Goal: Transaction & Acquisition: Download file/media

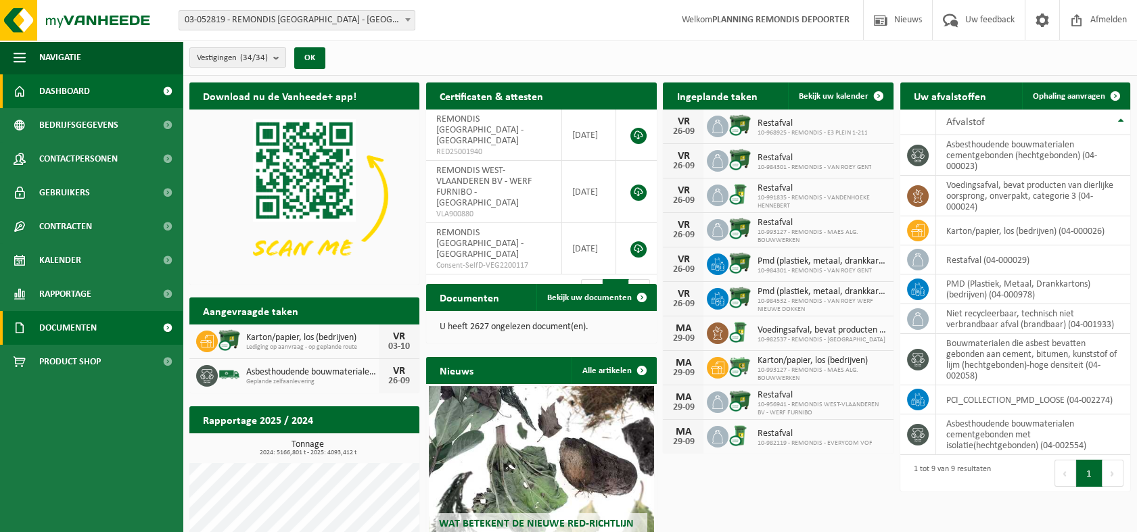
click at [48, 327] on span "Documenten" at bounding box center [67, 328] width 57 height 34
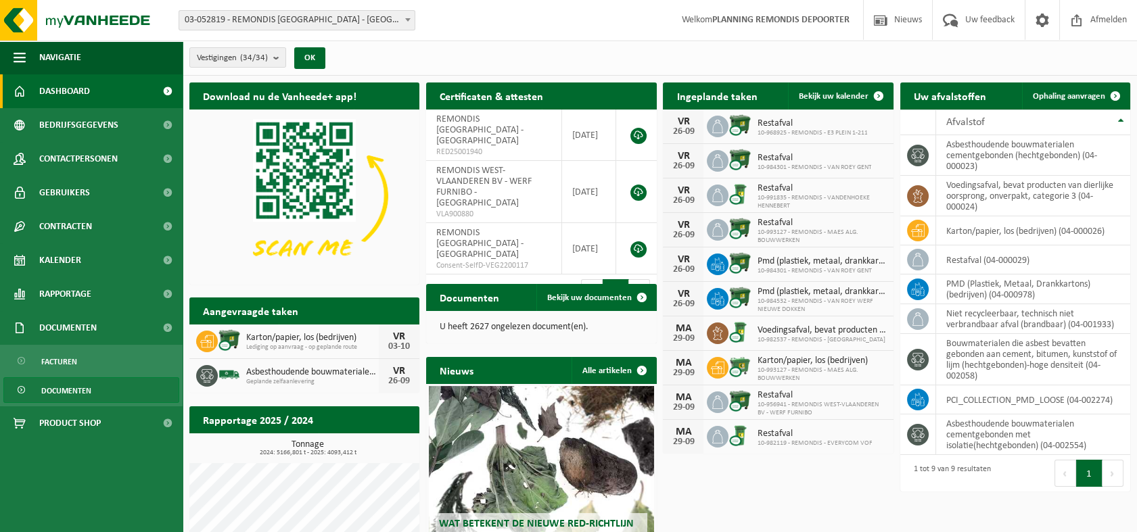
click at [70, 395] on span "Documenten" at bounding box center [66, 391] width 50 height 26
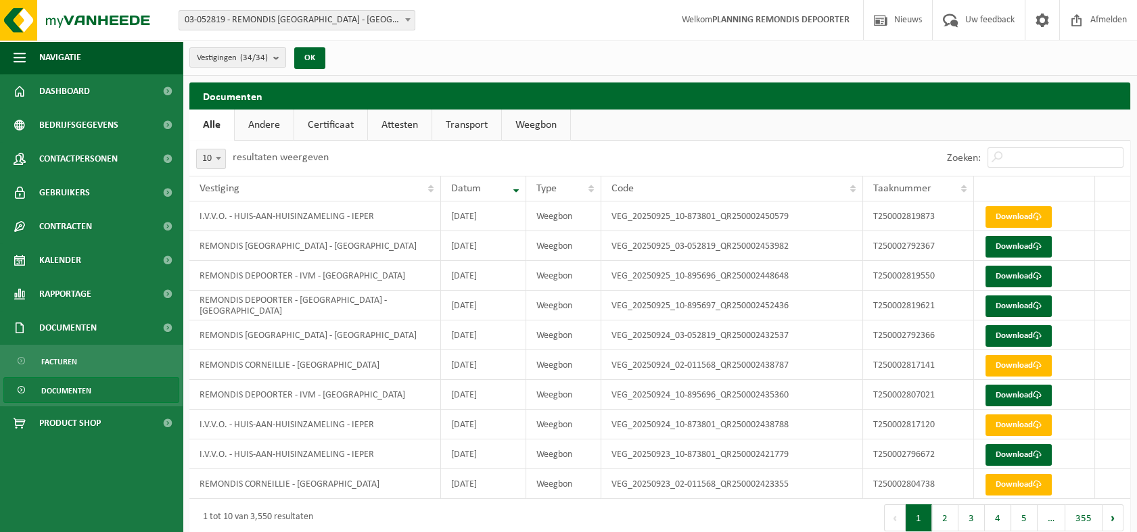
click at [81, 385] on span "Documenten" at bounding box center [66, 391] width 50 height 26
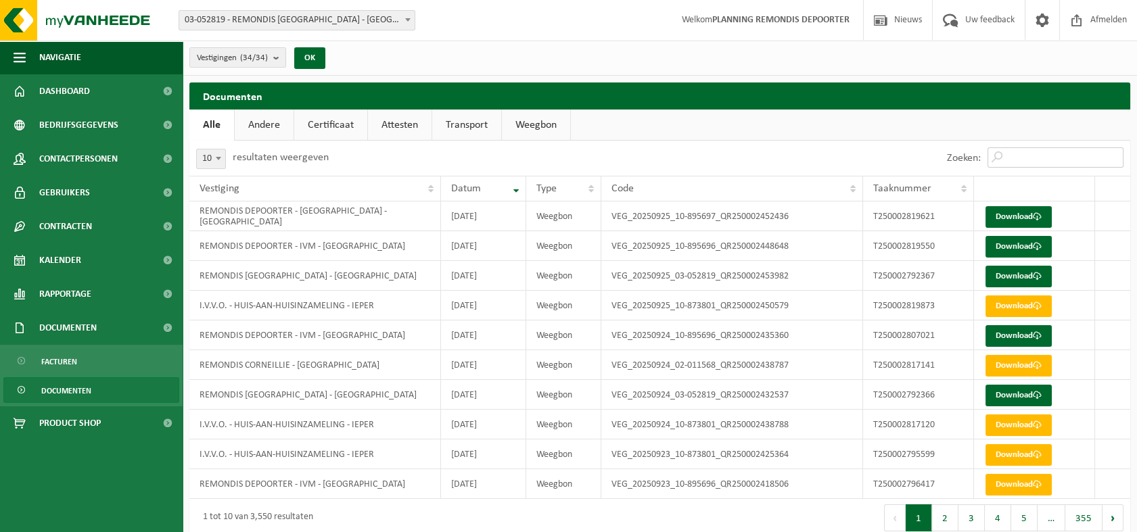
click at [1060, 156] on input "Zoeken:" at bounding box center [1055, 157] width 136 height 20
paste input "T250002674325"
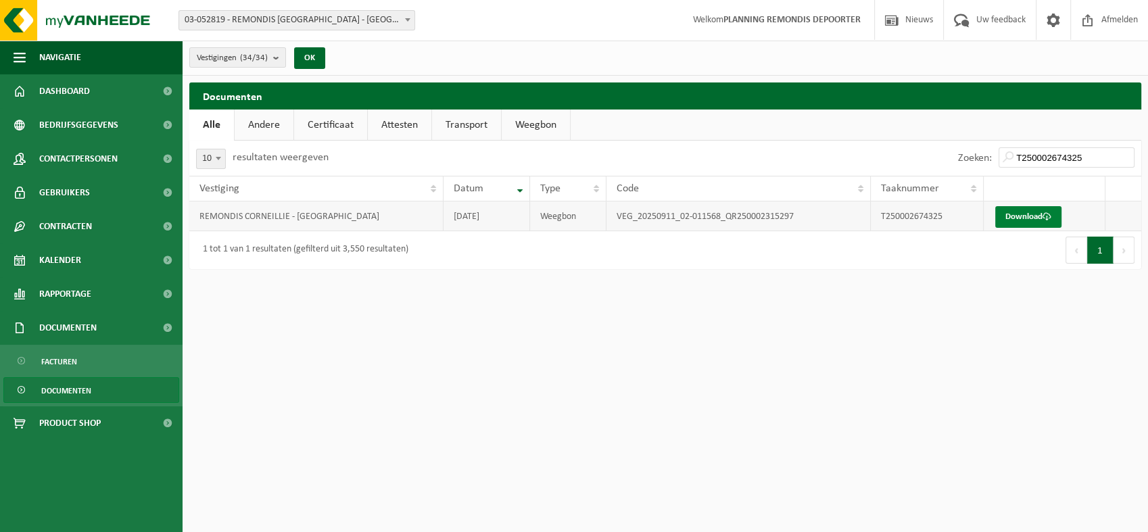
click at [1029, 217] on link "Download" at bounding box center [1029, 217] width 66 height 22
drag, startPoint x: 1095, startPoint y: 153, endPoint x: 842, endPoint y: 147, distance: 253.0
click at [845, 147] on div "Zoeken: T250002674325" at bounding box center [903, 158] width 476 height 35
paste input "4"
type input "T250002674324"
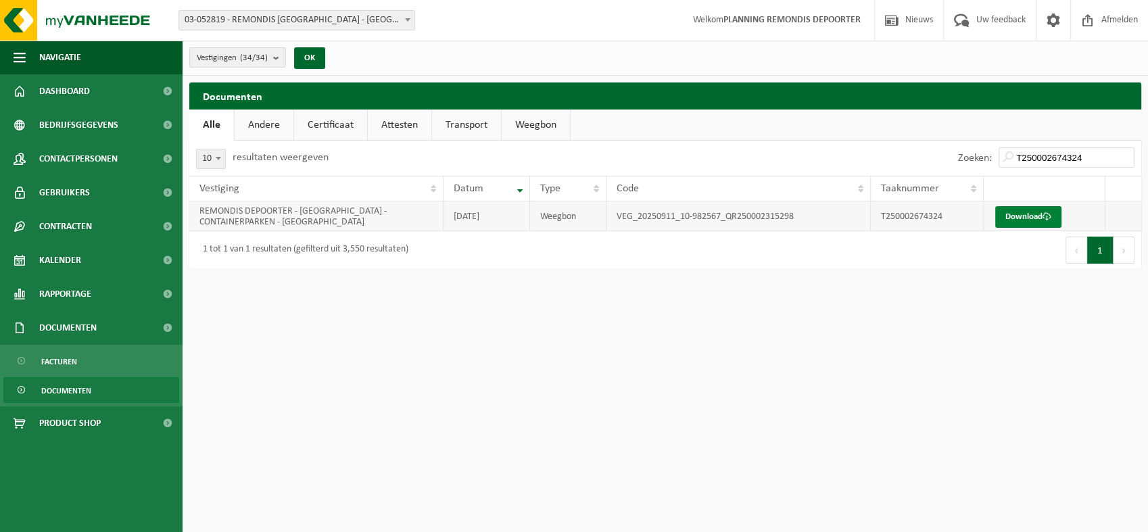
click at [1014, 216] on link "Download" at bounding box center [1029, 217] width 66 height 22
